Goal: Task Accomplishment & Management: Use online tool/utility

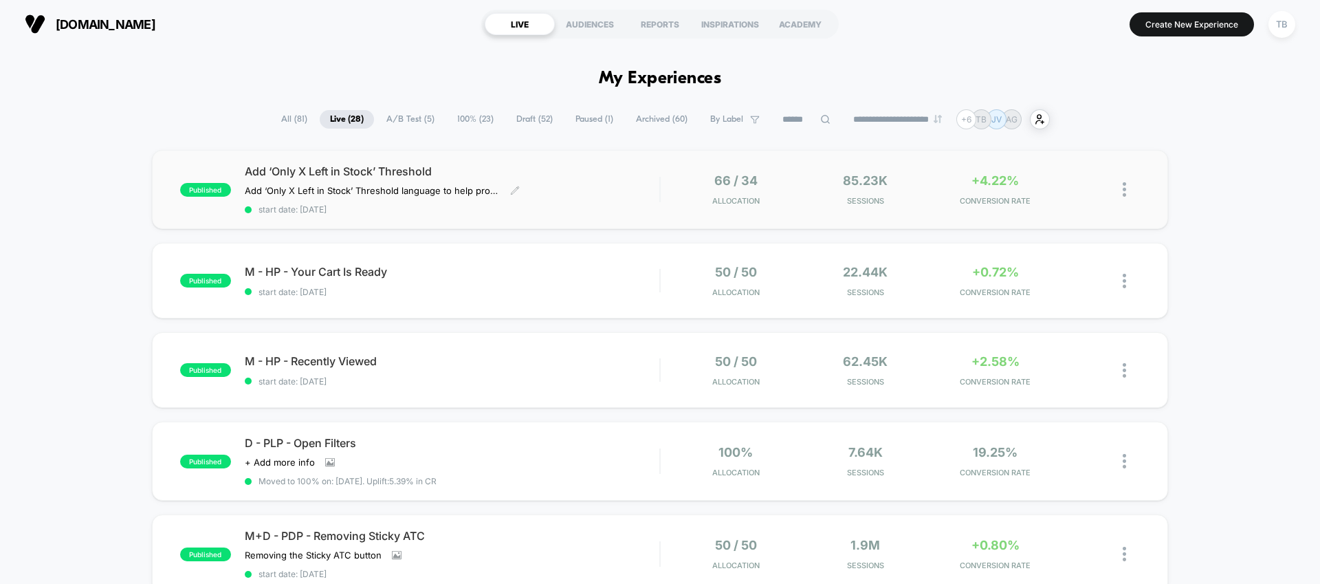
click at [366, 172] on span "Add ‘Only X Left in Stock’ Threshold" at bounding box center [452, 171] width 415 height 14
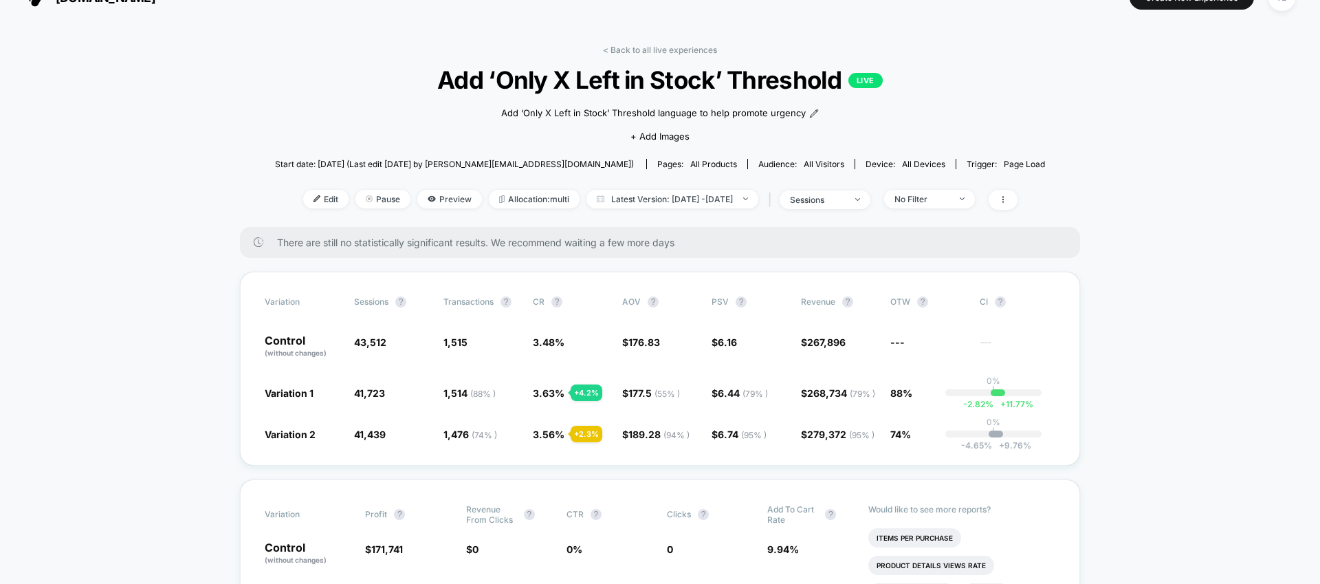
scroll to position [34, 0]
